Goal: Navigation & Orientation: Find specific page/section

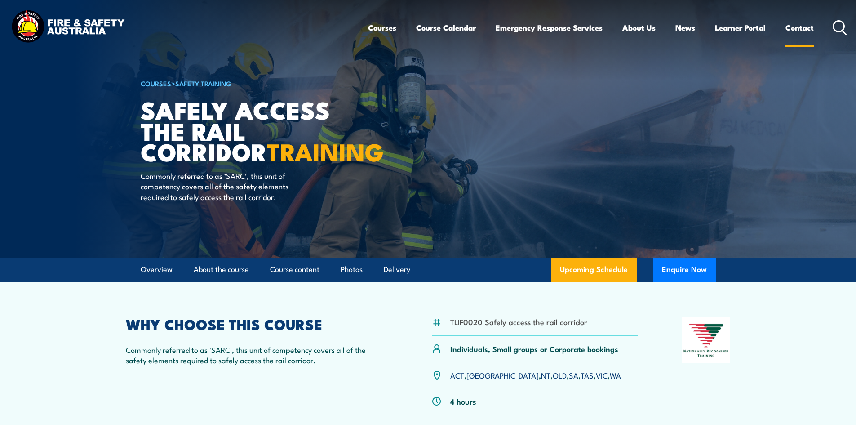
click at [802, 26] on link "Contact" at bounding box center [799, 28] width 28 height 24
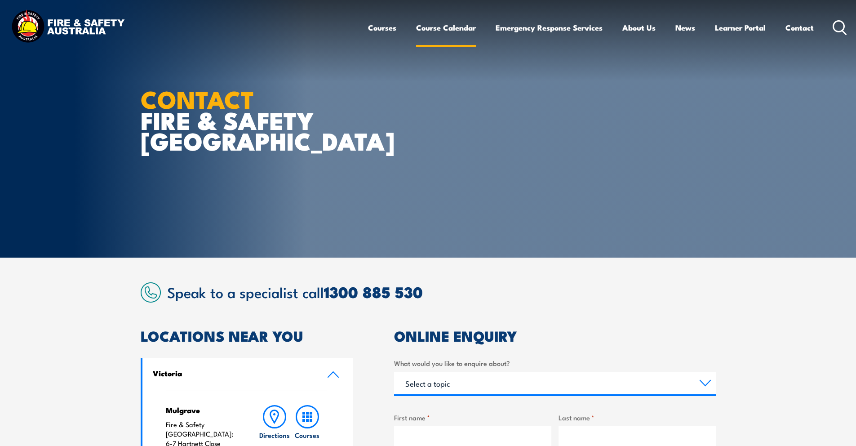
click at [450, 25] on link "Course Calendar" at bounding box center [446, 28] width 60 height 24
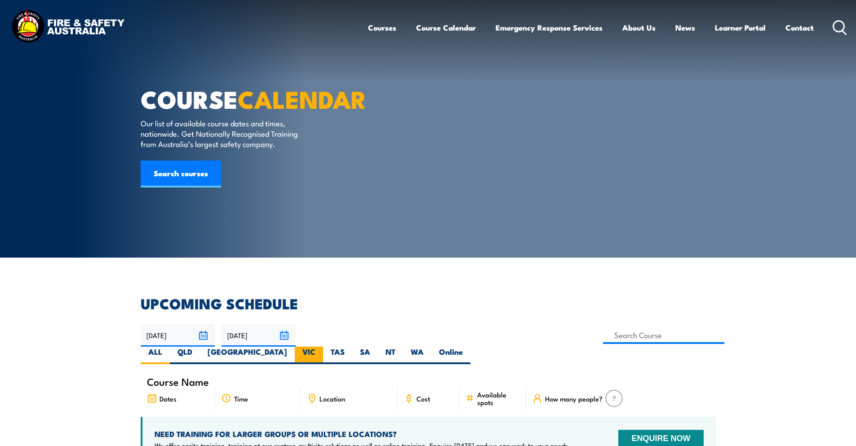
click at [323, 346] on label "VIC" at bounding box center [309, 355] width 28 height 18
click at [321, 346] on input "VIC" at bounding box center [318, 349] width 6 height 6
radio input "true"
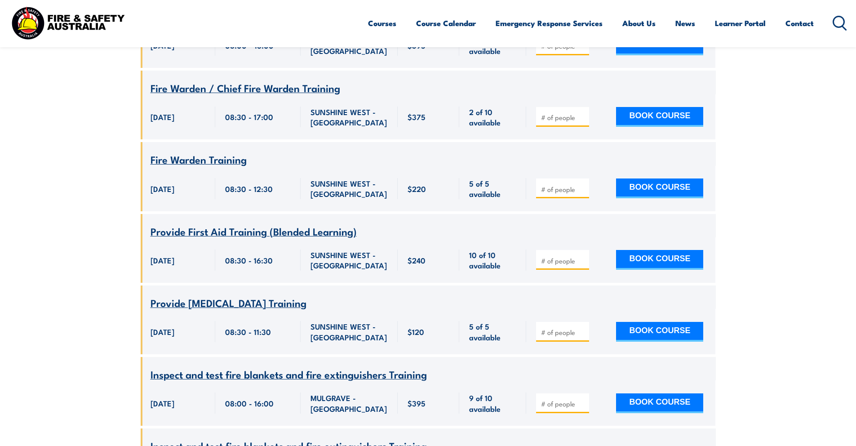
scroll to position [3400, 0]
